Goal: Use online tool/utility: Utilize a website feature to perform a specific function

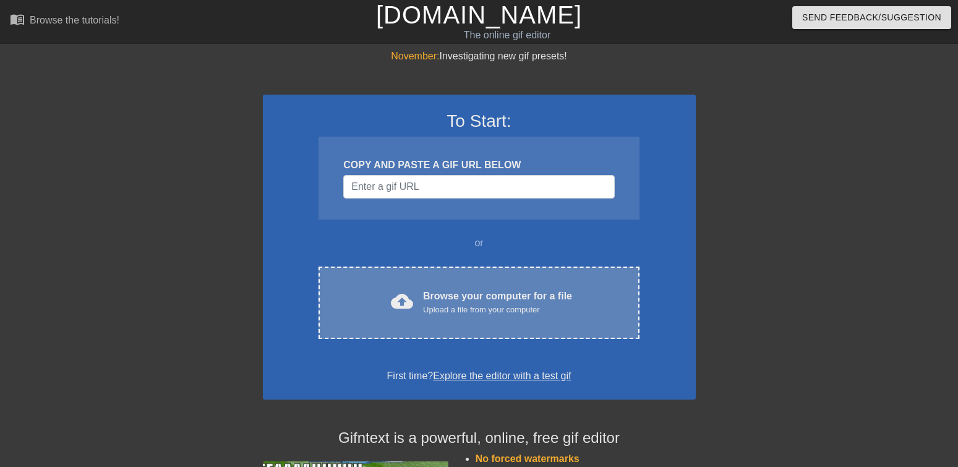
click at [471, 314] on div "Upload a file from your computer" at bounding box center [497, 310] width 149 height 12
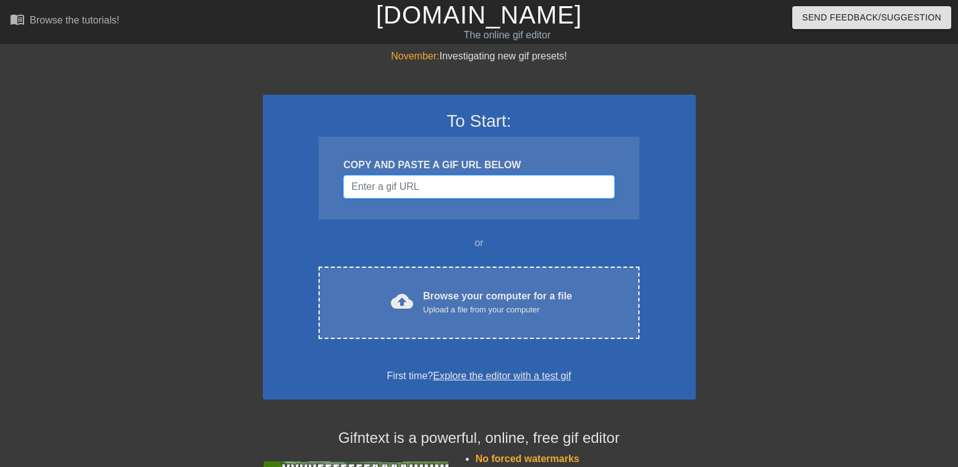
click at [428, 188] on input "Username" at bounding box center [478, 187] width 271 height 24
paste input "[URL][DOMAIN_NAME]"
type input "[URL][DOMAIN_NAME]"
click at [445, 197] on input "Username" at bounding box center [478, 187] width 271 height 24
paste input "[URL][DOMAIN_NAME]"
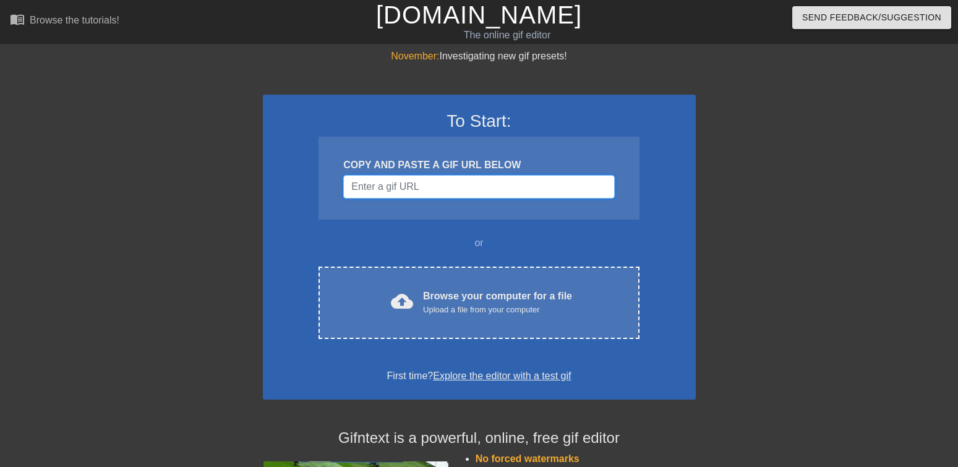
type input "[URL][DOMAIN_NAME]"
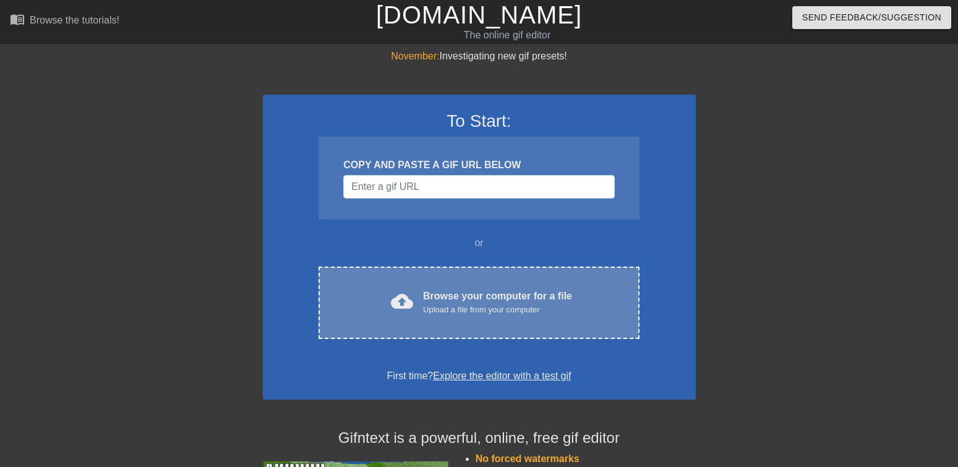
click at [515, 289] on div "Browse your computer for a file Upload a file from your computer" at bounding box center [497, 302] width 149 height 27
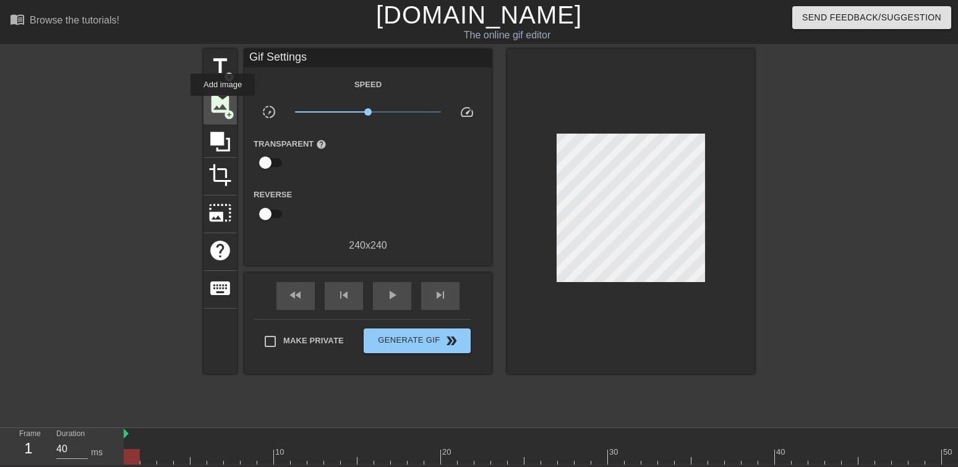
click at [226, 106] on span "image" at bounding box center [220, 104] width 24 height 24
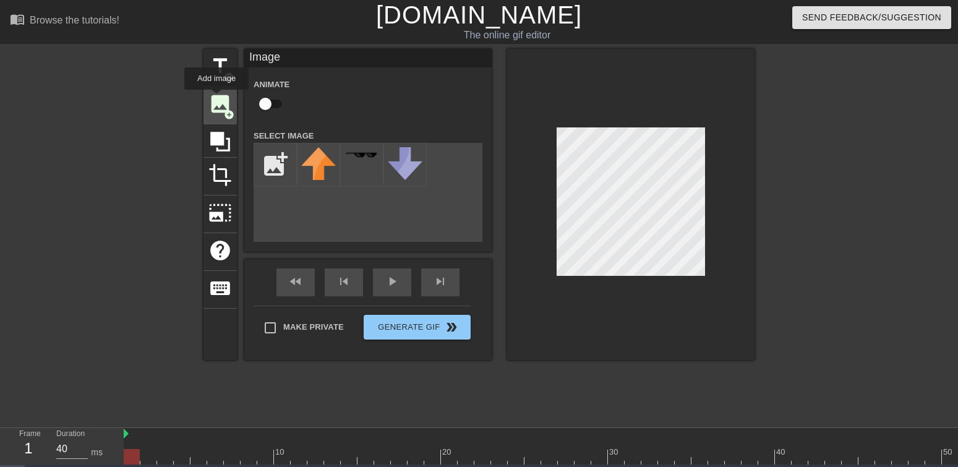
click at [217, 98] on span "image" at bounding box center [220, 104] width 24 height 24
click at [229, 117] on span "add_circle" at bounding box center [229, 114] width 11 height 11
click at [268, 161] on input "file" at bounding box center [275, 165] width 42 height 42
type input "C:\fakepath\chic.png"
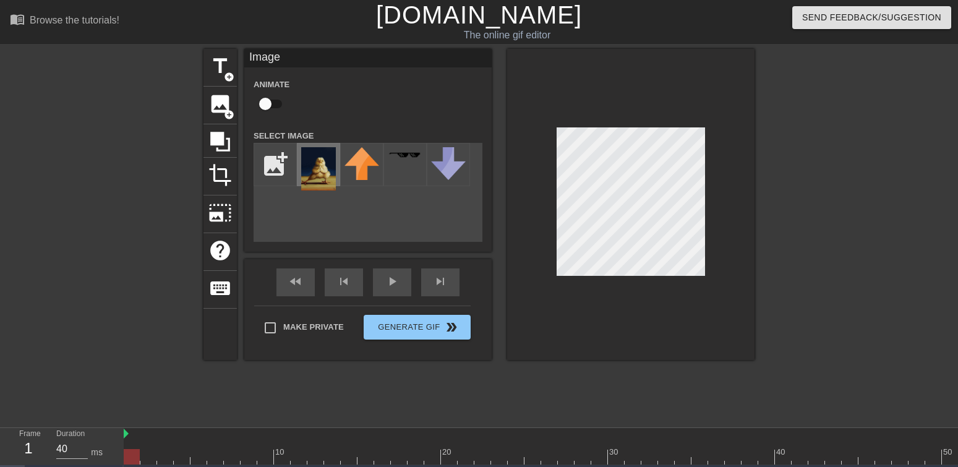
click at [317, 164] on img at bounding box center [318, 168] width 35 height 43
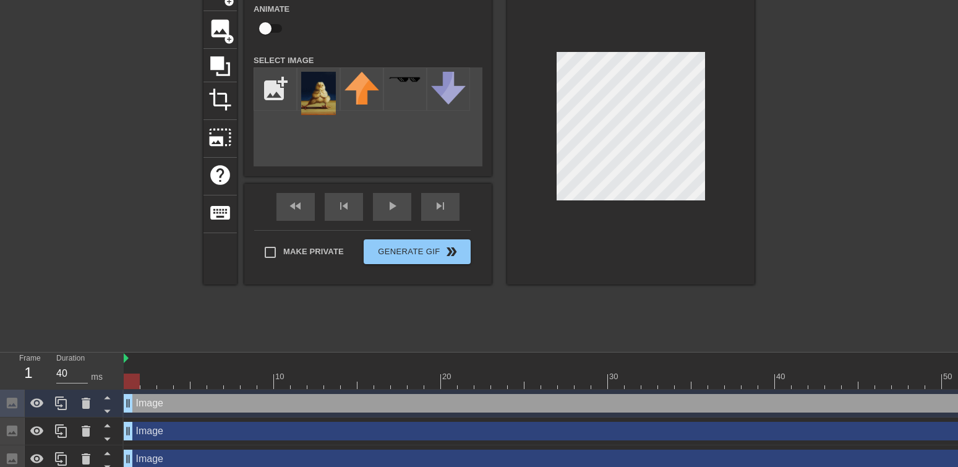
scroll to position [91, 0]
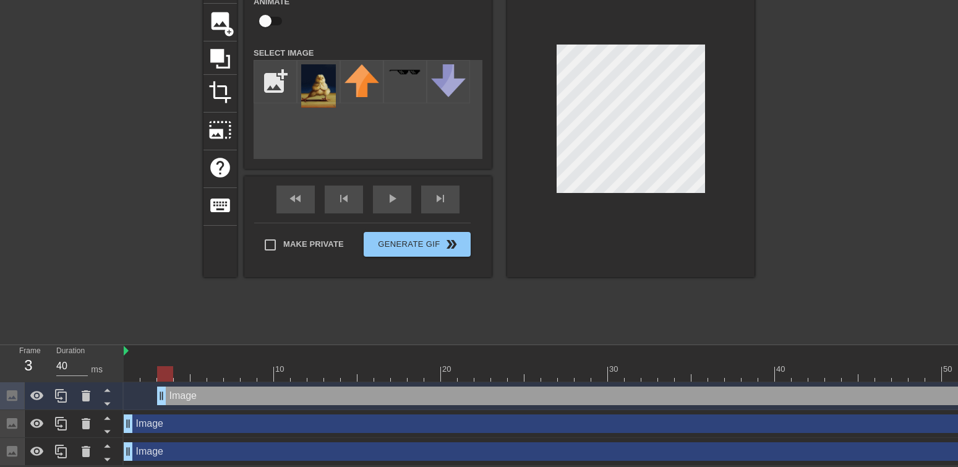
drag, startPoint x: 129, startPoint y: 389, endPoint x: 162, endPoint y: 393, distance: 33.6
drag, startPoint x: 162, startPoint y: 393, endPoint x: 109, endPoint y: 413, distance: 56.8
click at [110, 392] on div "Frame 1 Duration 40 ms 10 20 30 40 50 60 Image drag_handle drag_handle Image dr…" at bounding box center [479, 405] width 958 height 121
drag, startPoint x: 129, startPoint y: 416, endPoint x: 105, endPoint y: 415, distance: 23.5
click at [105, 415] on div "Frame 1 Duration 40 ms 10 20 30 40 50 60 Image drag_handle drag_handle Image dr…" at bounding box center [479, 405] width 958 height 121
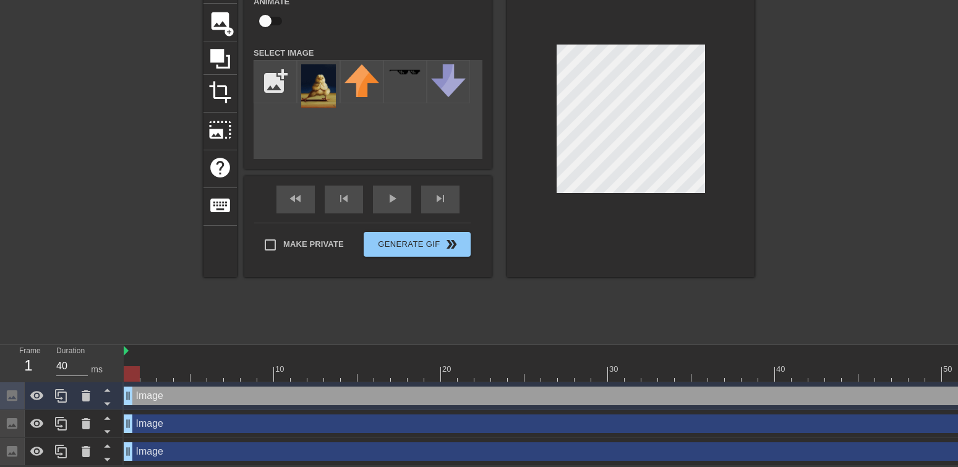
click at [191, 418] on div "Image drag_handle drag_handle" at bounding box center [642, 423] width 1036 height 19
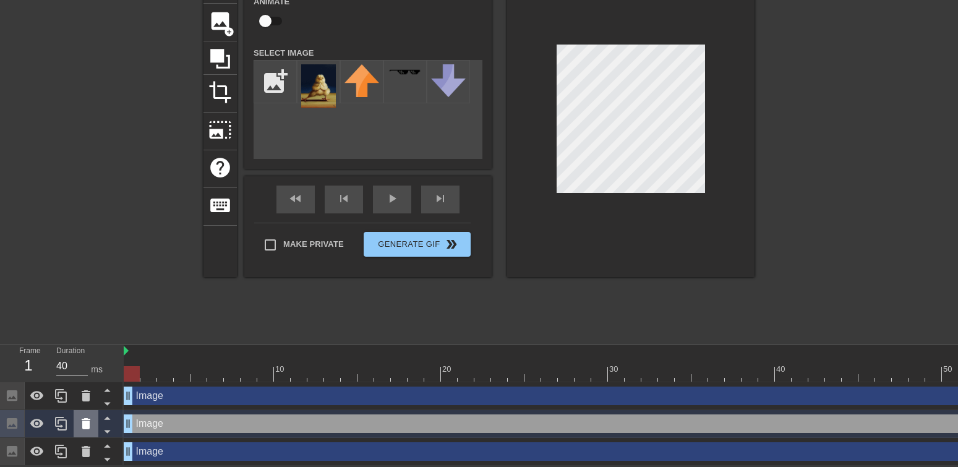
click at [93, 419] on icon at bounding box center [86, 423] width 15 height 15
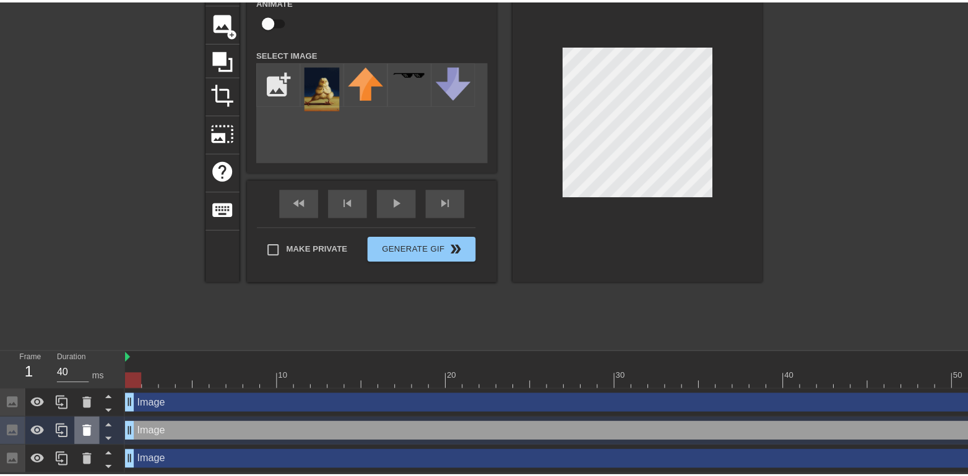
scroll to position [82, 0]
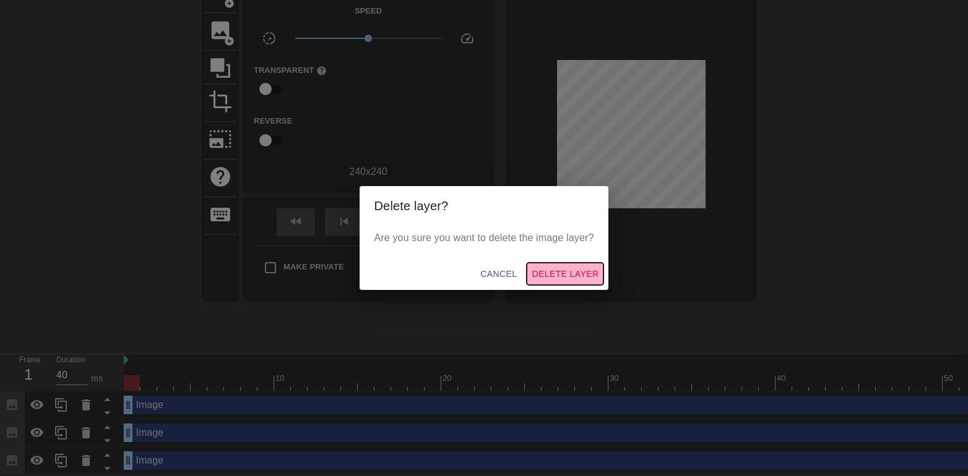
click at [565, 275] on span "Delete Layer" at bounding box center [564, 274] width 67 height 15
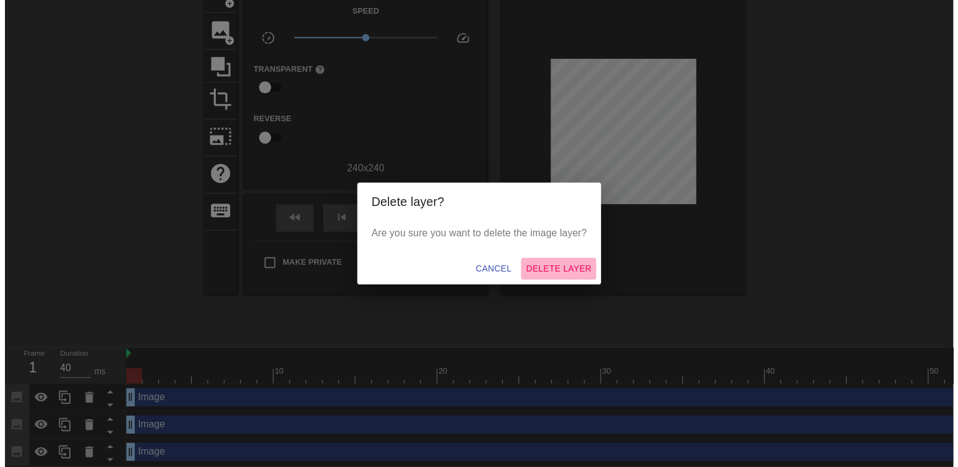
scroll to position [63, 0]
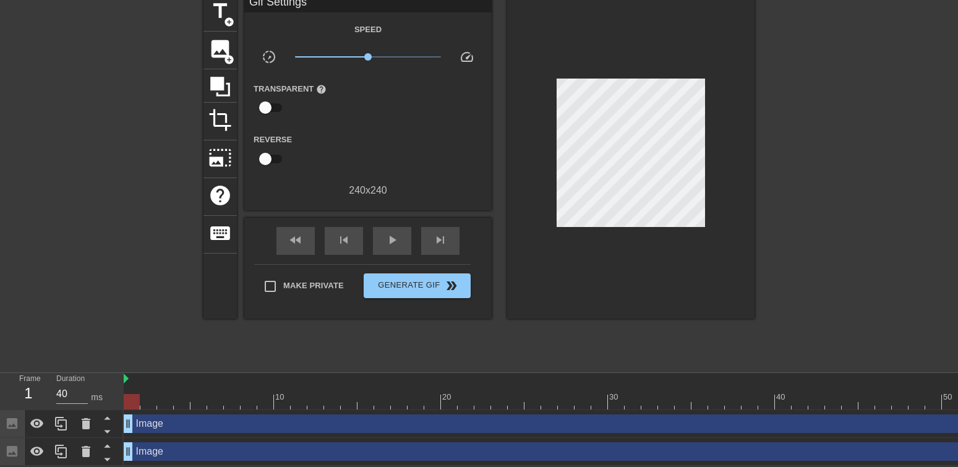
click at [210, 450] on div "Image drag_handle drag_handle" at bounding box center [642, 451] width 1036 height 19
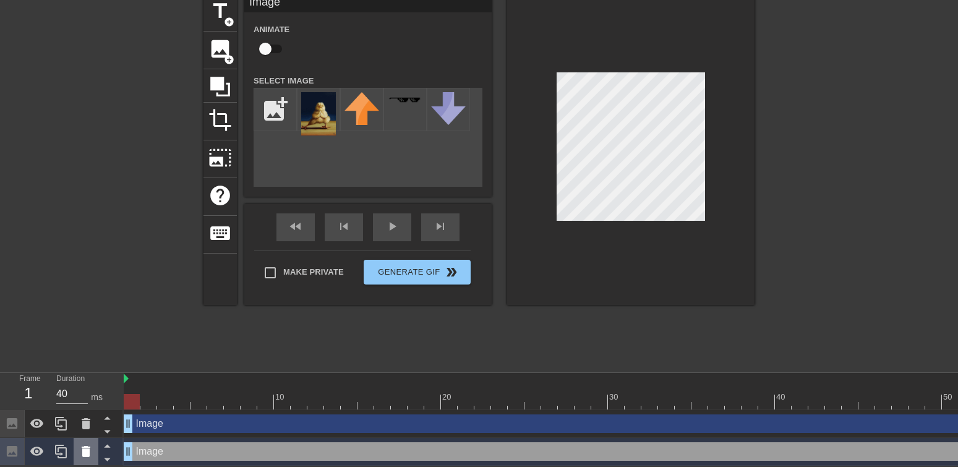
click at [85, 446] on icon at bounding box center [86, 451] width 9 height 11
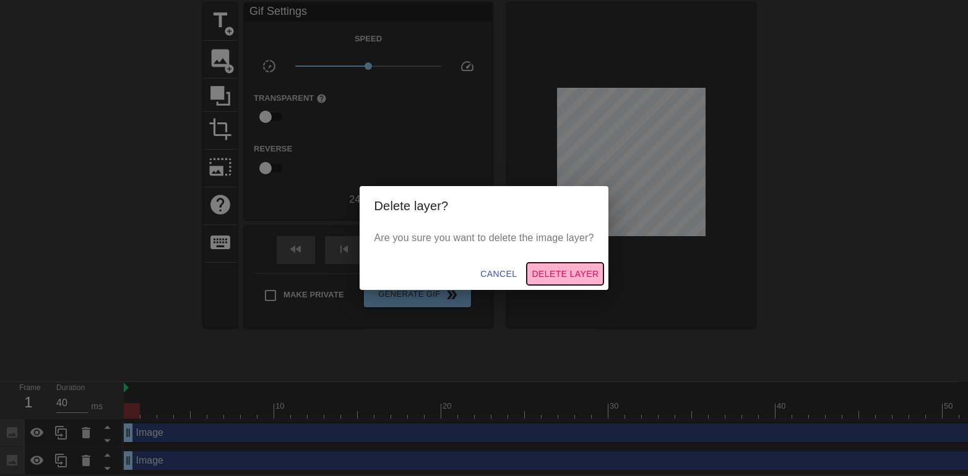
click at [564, 278] on span "Delete Layer" at bounding box center [564, 274] width 67 height 15
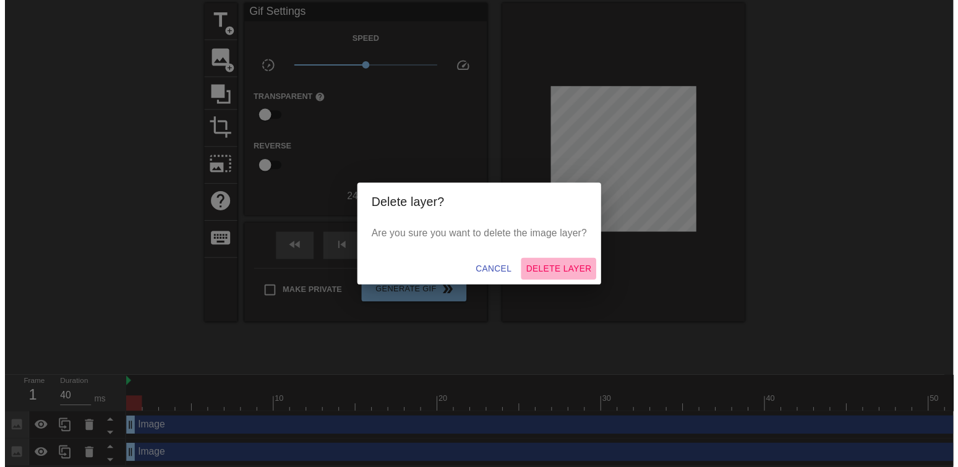
scroll to position [35, 0]
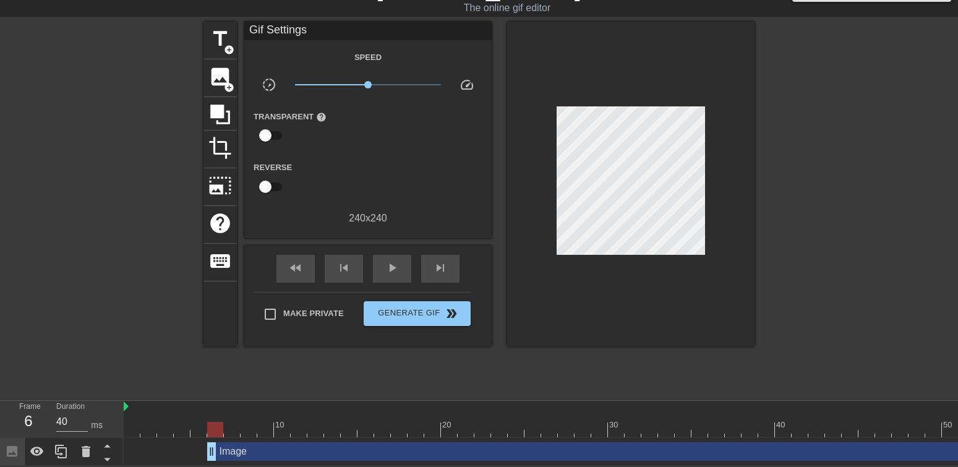
drag, startPoint x: 126, startPoint y: 451, endPoint x: 292, endPoint y: 457, distance: 165.9
click at [292, 457] on div "Image drag_handle drag_handle" at bounding box center [642, 452] width 1036 height 28
click at [135, 401] on div at bounding box center [642, 407] width 1036 height 12
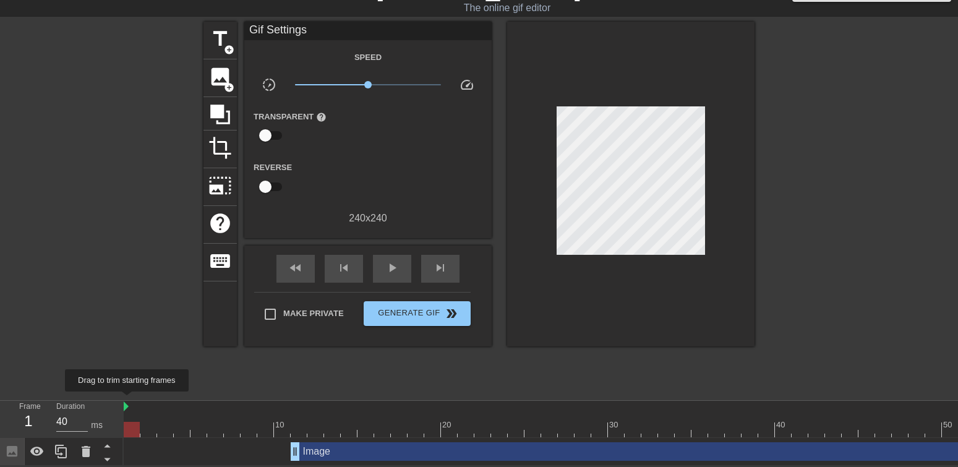
click at [127, 401] on img at bounding box center [126, 406] width 5 height 10
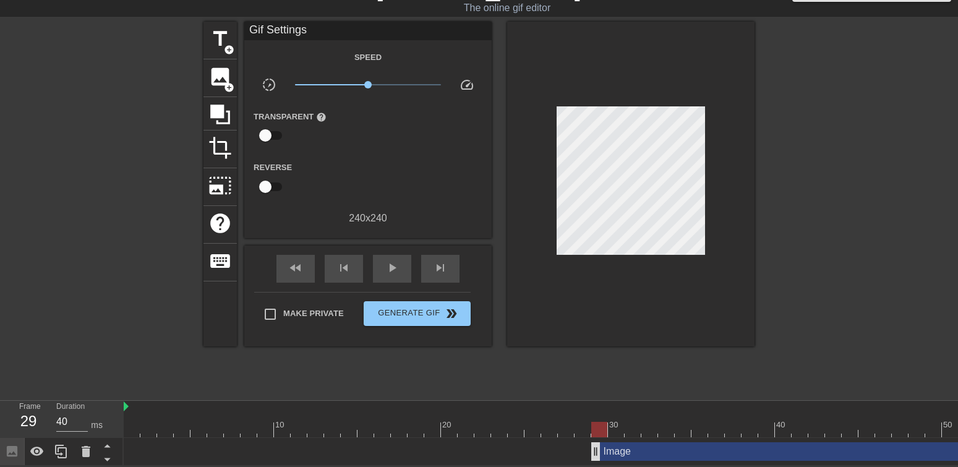
drag, startPoint x: 293, startPoint y: 448, endPoint x: 694, endPoint y: 451, distance: 400.9
click at [436, 422] on div at bounding box center [642, 429] width 1036 height 15
drag, startPoint x: 436, startPoint y: 421, endPoint x: 49, endPoint y: 416, distance: 386.1
click at [49, 416] on div "Frame 1 Duration 40 ms 10 20 30 40 50 60 Image drag_handle drag_handle" at bounding box center [479, 433] width 958 height 65
drag, startPoint x: 695, startPoint y: 448, endPoint x: 666, endPoint y: 451, distance: 29.8
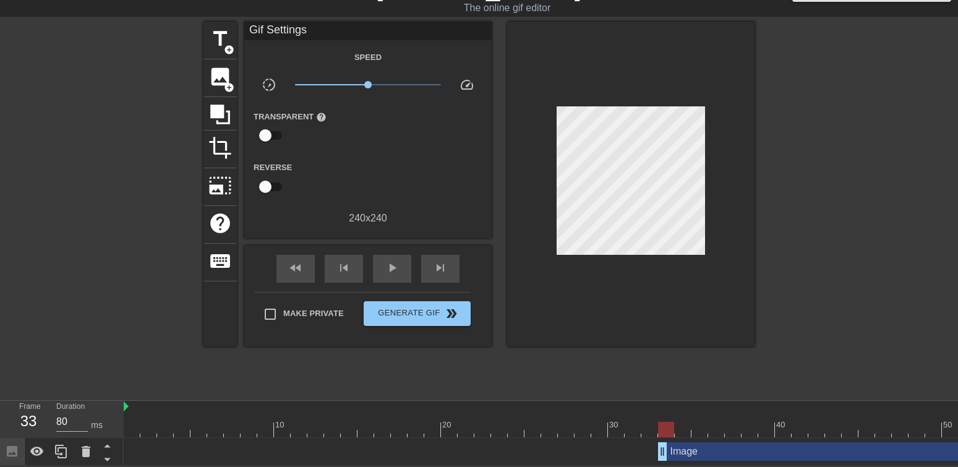
click at [603, 413] on div at bounding box center [599, 420] width 17 height 15
click at [650, 423] on div at bounding box center [642, 429] width 1036 height 15
drag, startPoint x: 666, startPoint y: 420, endPoint x: 651, endPoint y: 421, distance: 14.9
click at [651, 422] on div at bounding box center [650, 429] width 16 height 15
drag, startPoint x: 663, startPoint y: 416, endPoint x: 664, endPoint y: 446, distance: 29.7
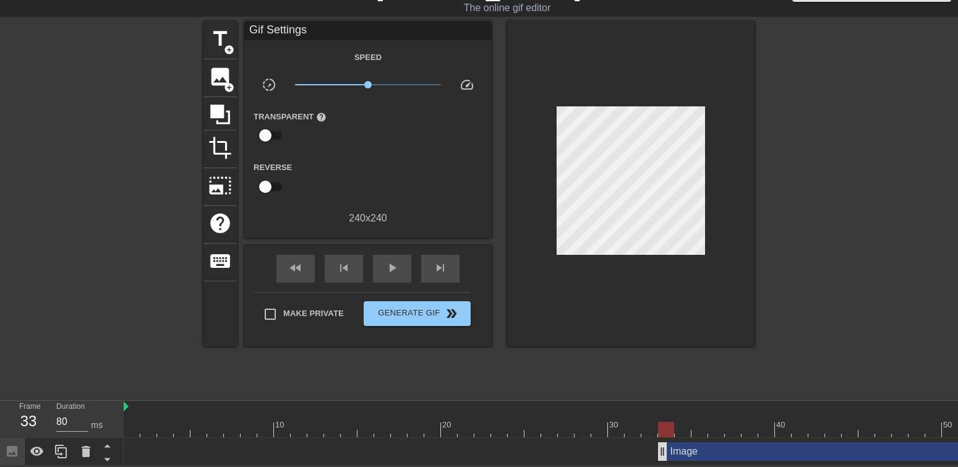
click at [659, 424] on div at bounding box center [666, 429] width 16 height 15
drag, startPoint x: 664, startPoint y: 447, endPoint x: 653, endPoint y: 448, distance: 11.2
click at [627, 422] on div at bounding box center [642, 429] width 1036 height 15
click at [517, 422] on div at bounding box center [642, 429] width 1036 height 15
drag, startPoint x: 509, startPoint y: 421, endPoint x: 139, endPoint y: 431, distance: 370.1
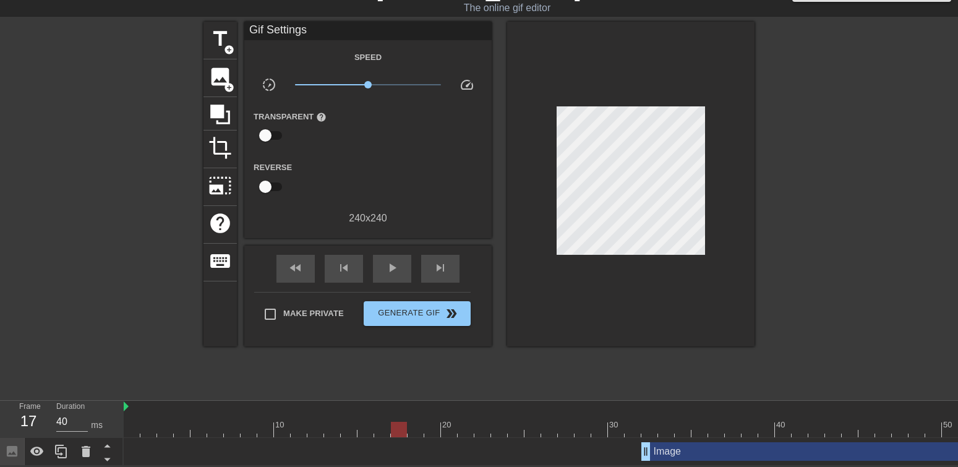
click at [139, 431] on div "10 20 30 40 50 60 Image drag_handle drag_handle" at bounding box center [541, 433] width 835 height 65
drag, startPoint x: 612, startPoint y: 419, endPoint x: 638, endPoint y: 423, distance: 26.2
click at [638, 423] on div at bounding box center [642, 429] width 1036 height 15
drag, startPoint x: 643, startPoint y: 451, endPoint x: 667, endPoint y: 452, distance: 23.5
drag, startPoint x: 645, startPoint y: 426, endPoint x: 652, endPoint y: 427, distance: 7.5
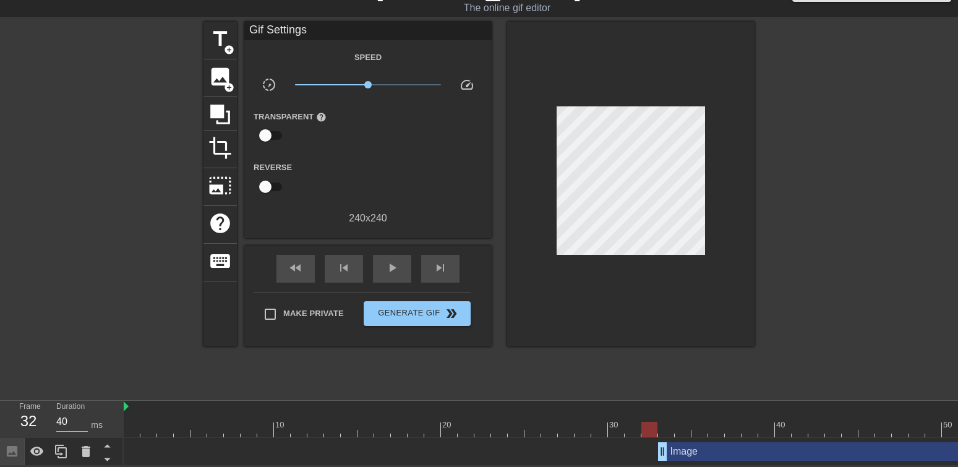
click at [652, 427] on div at bounding box center [642, 429] width 1036 height 15
drag, startPoint x: 632, startPoint y: 421, endPoint x: 595, endPoint y: 426, distance: 37.4
click at [595, 426] on div at bounding box center [642, 429] width 1036 height 15
drag, startPoint x: 586, startPoint y: 420, endPoint x: 470, endPoint y: 413, distance: 116.5
click at [470, 413] on div "10 20 30 40 50 60" at bounding box center [642, 419] width 1036 height 36
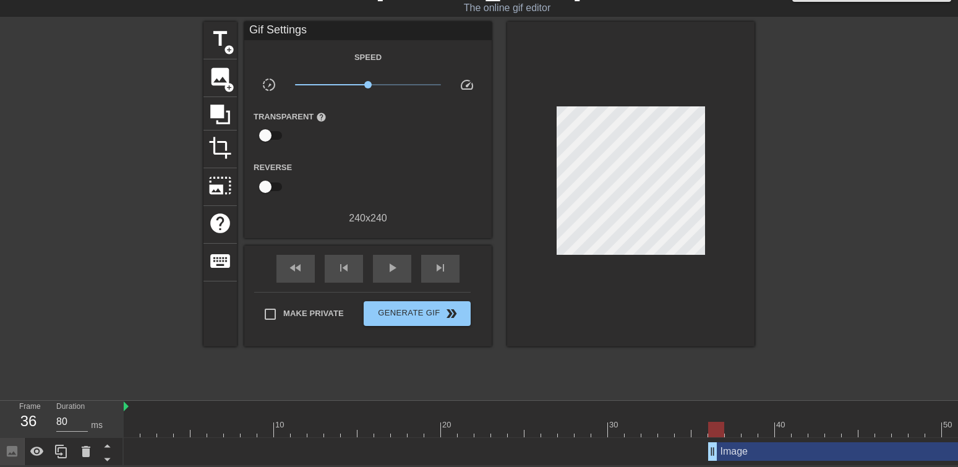
drag, startPoint x: 664, startPoint y: 446, endPoint x: 703, endPoint y: 442, distance: 38.5
click at [726, 453] on div "Image drag_handle drag_handle" at bounding box center [642, 452] width 1036 height 28
click at [672, 427] on div at bounding box center [642, 429] width 1036 height 15
drag, startPoint x: 727, startPoint y: 452, endPoint x: 683, endPoint y: 451, distance: 44.6
drag, startPoint x: 646, startPoint y: 423, endPoint x: 606, endPoint y: 423, distance: 39.6
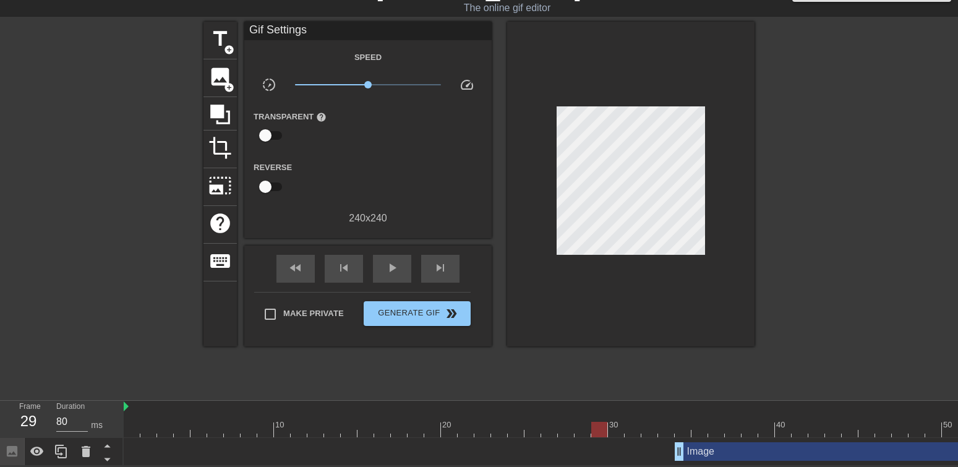
click at [606, 422] on div at bounding box center [642, 429] width 1036 height 15
drag, startPoint x: 624, startPoint y: 424, endPoint x: 499, endPoint y: 430, distance: 125.1
click at [513, 424] on div at bounding box center [642, 429] width 1036 height 15
click at [492, 419] on div at bounding box center [493, 425] width 2 height 12
drag, startPoint x: 502, startPoint y: 420, endPoint x: 510, endPoint y: 429, distance: 11.4
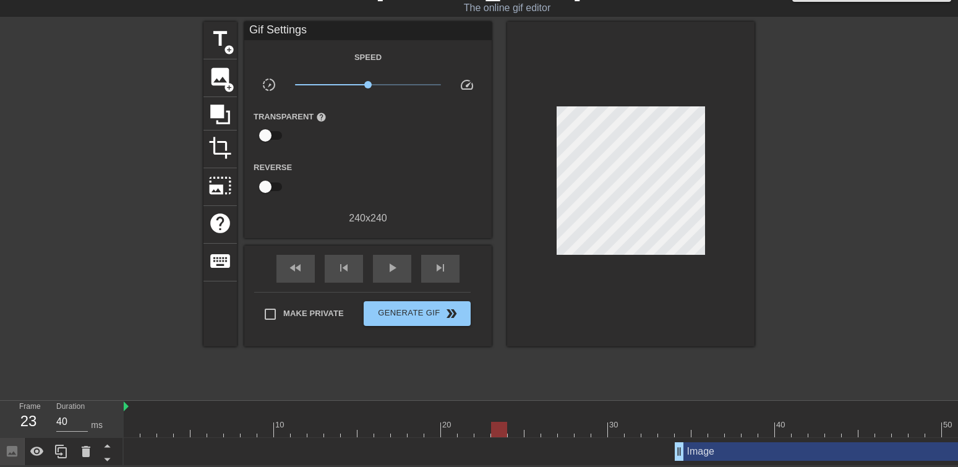
click at [504, 423] on div at bounding box center [499, 429] width 16 height 15
click at [565, 422] on div at bounding box center [642, 429] width 1036 height 15
click at [568, 427] on div at bounding box center [566, 429] width 16 height 15
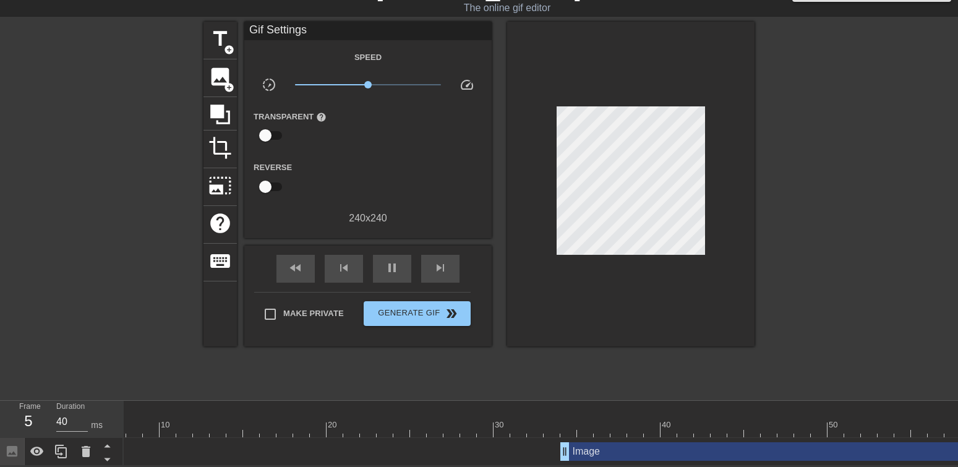
scroll to position [0, 195]
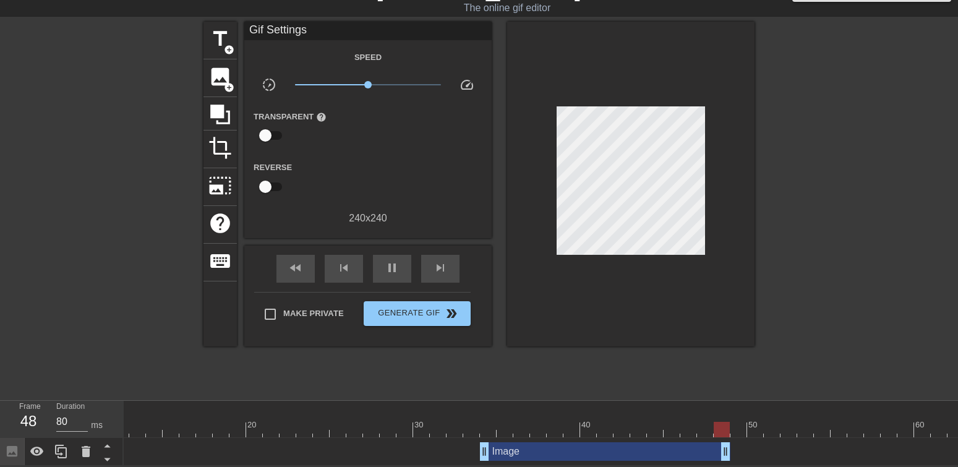
drag, startPoint x: 955, startPoint y: 447, endPoint x: 715, endPoint y: 448, distance: 240.0
drag, startPoint x: 770, startPoint y: 425, endPoint x: 729, endPoint y: 453, distance: 49.8
click at [715, 427] on div at bounding box center [447, 429] width 1036 height 15
drag, startPoint x: 727, startPoint y: 446, endPoint x: 629, endPoint y: 451, distance: 99.1
click at [635, 451] on div "Image drag_handle drag_handle" at bounding box center [447, 451] width 1036 height 19
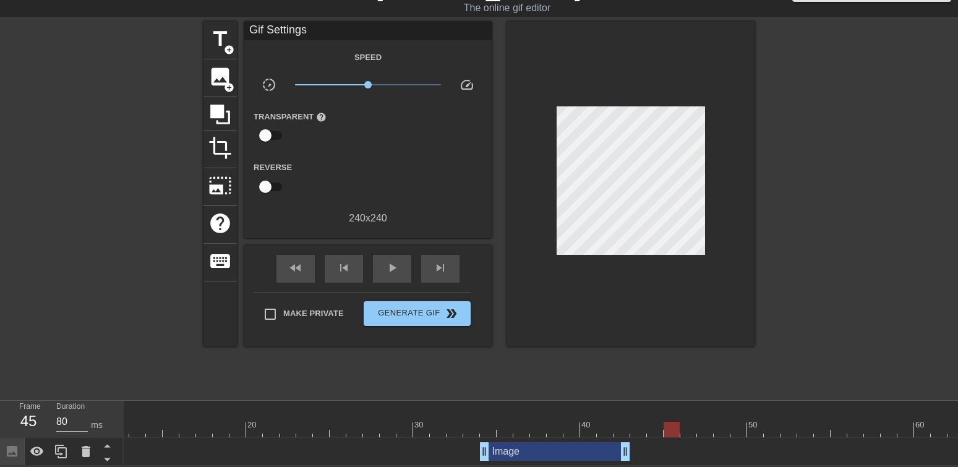
drag, startPoint x: 672, startPoint y: 421, endPoint x: 667, endPoint y: 427, distance: 7.9
click at [667, 427] on div at bounding box center [447, 429] width 1036 height 15
drag, startPoint x: 625, startPoint y: 445, endPoint x: 667, endPoint y: 444, distance: 42.1
drag, startPoint x: 677, startPoint y: 439, endPoint x: 638, endPoint y: 426, distance: 40.3
drag, startPoint x: 637, startPoint y: 424, endPoint x: 486, endPoint y: 434, distance: 151.3
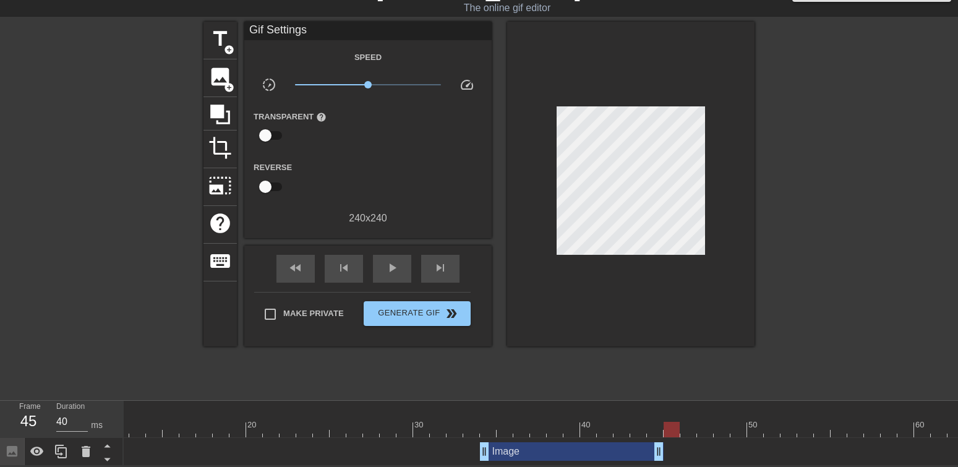
click at [494, 432] on div "10 20 30 40 50 60 Image drag_handle drag_handle" at bounding box center [541, 433] width 835 height 65
drag, startPoint x: 449, startPoint y: 419, endPoint x: 104, endPoint y: 437, distance: 345.7
click at [122, 435] on div "Frame 32 Duration 80 ms 10 20 30 40 50 60 Image drag_handle drag_handle" at bounding box center [479, 433] width 958 height 65
click at [262, 422] on div at bounding box center [447, 429] width 1036 height 15
drag, startPoint x: 483, startPoint y: 442, endPoint x: 469, endPoint y: 441, distance: 13.7
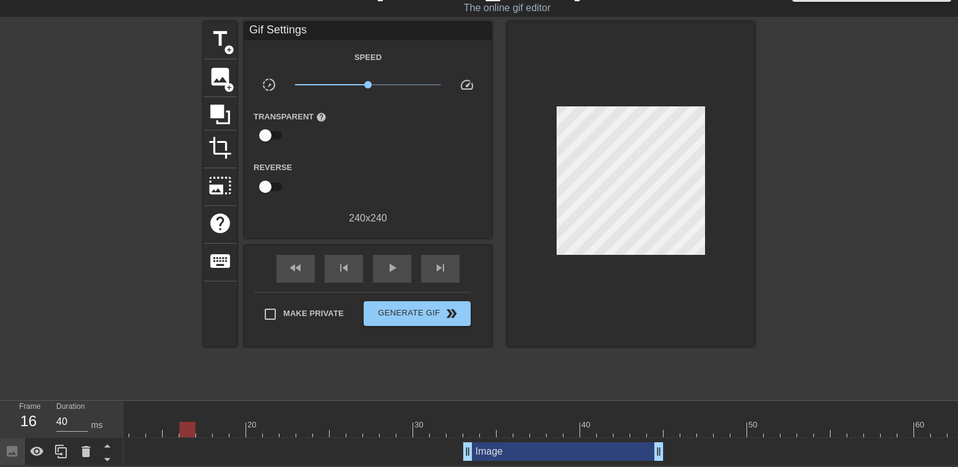
drag, startPoint x: 332, startPoint y: 423, endPoint x: 140, endPoint y: 440, distance: 192.6
click at [161, 434] on div "10 20 30 40 50 60 Image drag_handle drag_handle" at bounding box center [541, 433] width 835 height 65
drag, startPoint x: 466, startPoint y: 440, endPoint x: 453, endPoint y: 425, distance: 20.1
drag, startPoint x: 447, startPoint y: 424, endPoint x: 431, endPoint y: 425, distance: 16.1
click at [431, 425] on div at bounding box center [447, 429] width 1036 height 15
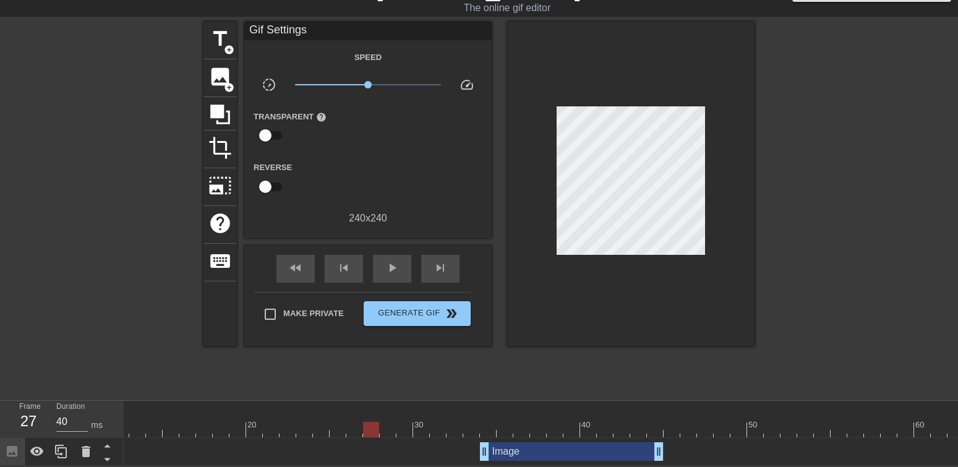
drag, startPoint x: 422, startPoint y: 419, endPoint x: -95, endPoint y: 441, distance: 517.6
click at [0, 441] on html "menu_book Browse the tutorials! [DOMAIN_NAME] The online gif editor Send Feedba…" at bounding box center [479, 219] width 958 height 493
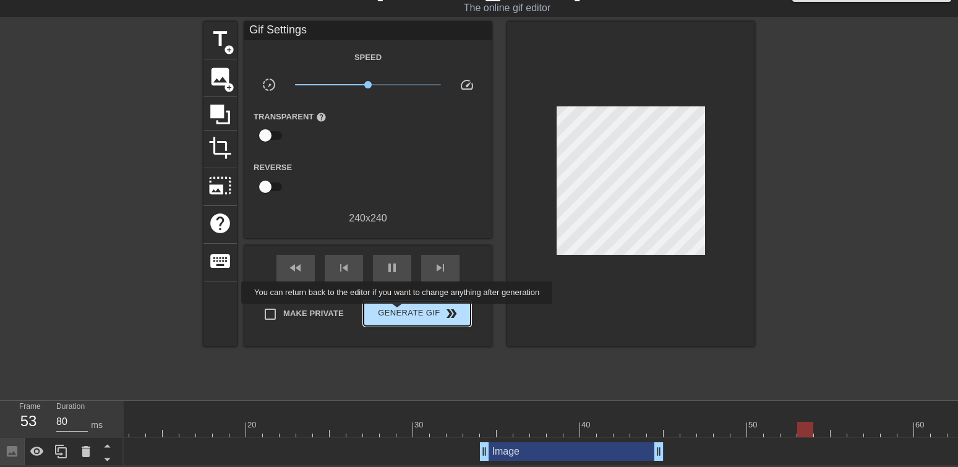
type input "40"
click at [406, 309] on span "Generate Gif double_arrow" at bounding box center [417, 313] width 97 height 15
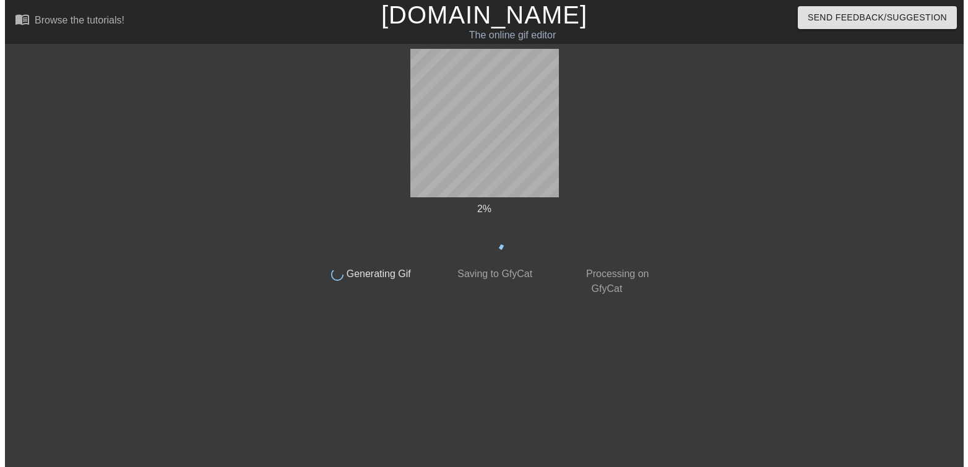
scroll to position [0, 0]
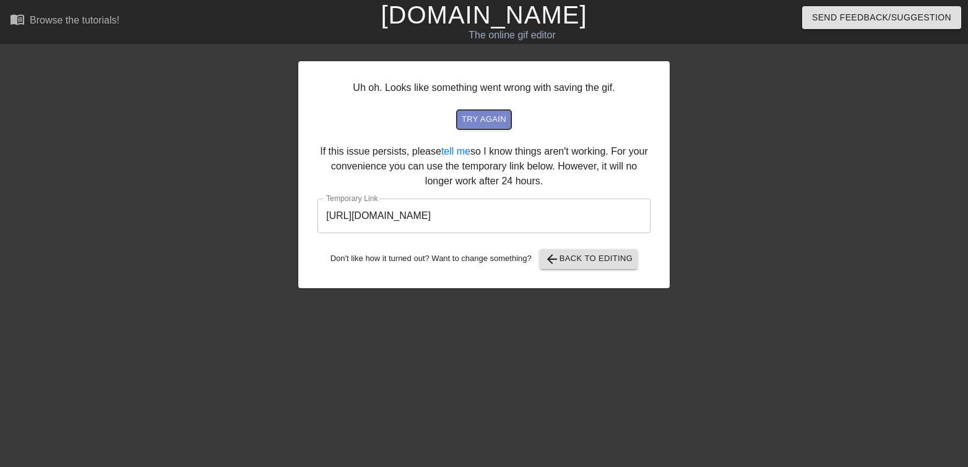
click at [494, 122] on span "try again" at bounding box center [483, 120] width 45 height 14
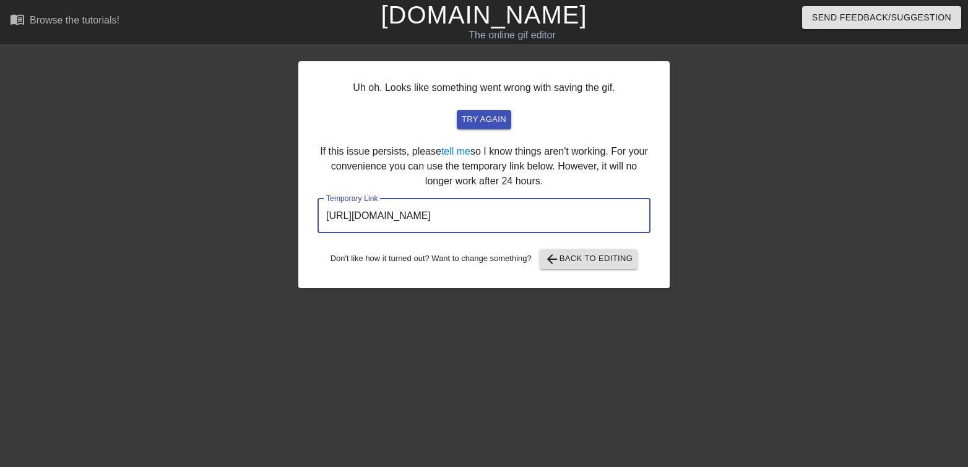
drag, startPoint x: 613, startPoint y: 227, endPoint x: 234, endPoint y: 223, distance: 378.6
click at [234, 223] on div "Uh oh. Looks like something went wrong with saving the gif. try again If this i…" at bounding box center [484, 234] width 968 height 371
